Goal: Task Accomplishment & Management: Manage account settings

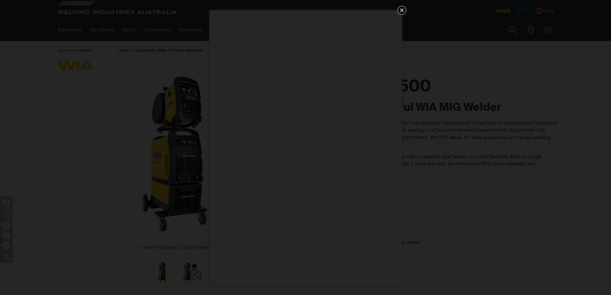
click at [403, 12] on icon "Get 5 WIA Welding Guides Free!" at bounding box center [402, 10] width 4 height 4
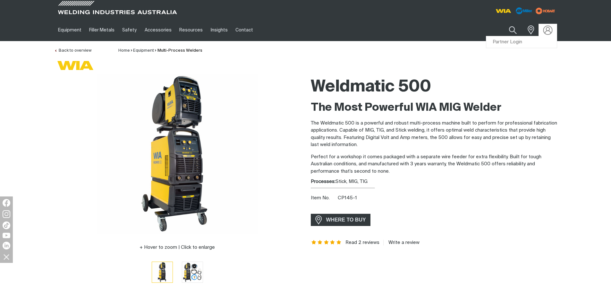
click at [547, 30] on img at bounding box center [547, 29] width 9 height 9
click at [509, 40] on link "Partner Login" at bounding box center [522, 42] width 71 height 12
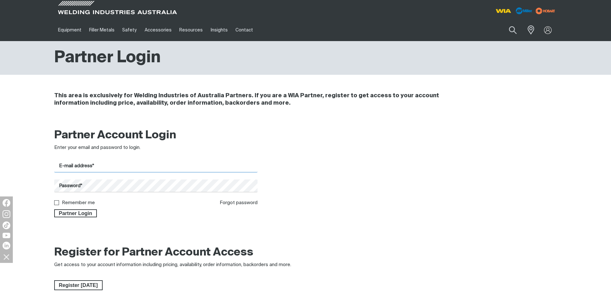
type input "[PERSON_NAME][EMAIL_ADDRESS][PERSON_NAME][DOMAIN_NAME]"
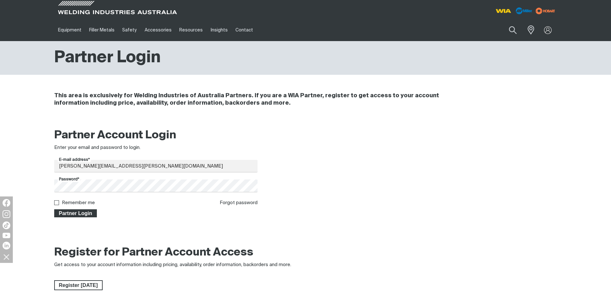
click at [77, 211] on span "Partner Login" at bounding box center [76, 213] width 42 height 8
